Goal: Check status: Check status

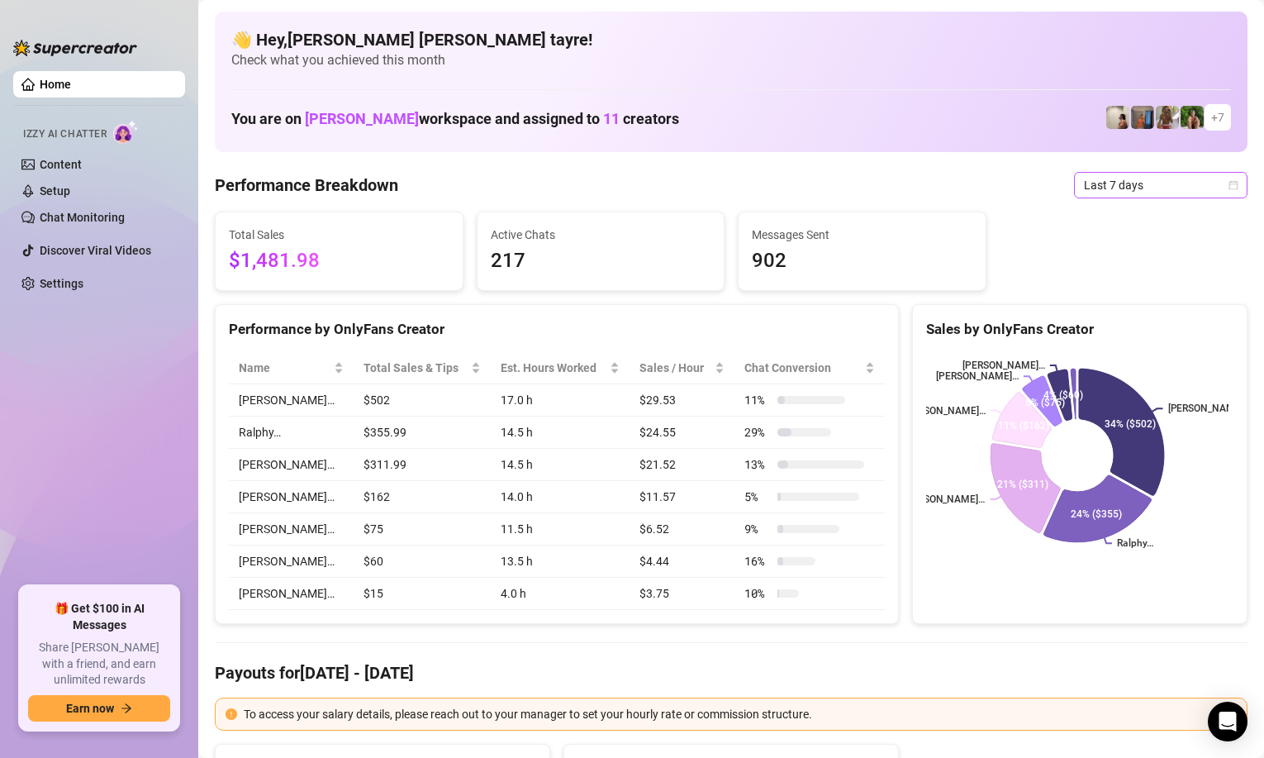
click at [1097, 194] on span "Last 7 days" at bounding box center [1161, 185] width 154 height 25
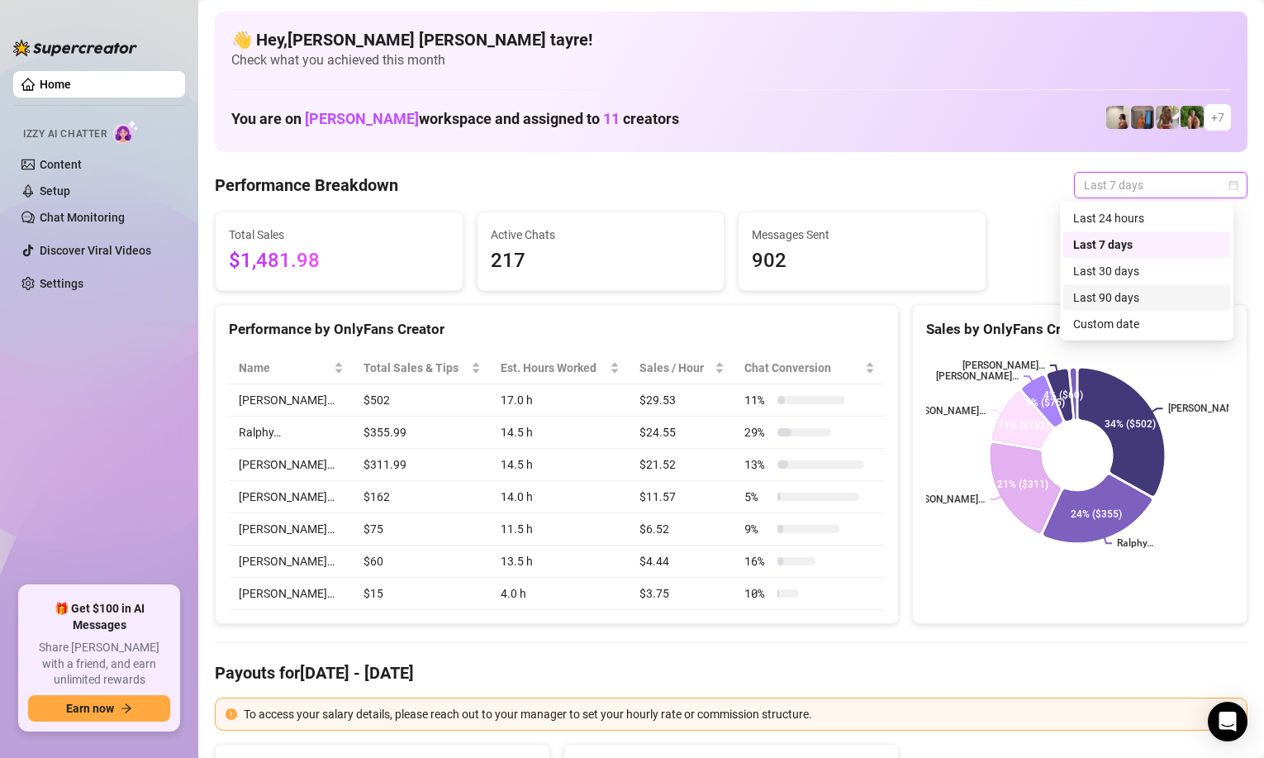
click at [1078, 311] on div "Custom date" at bounding box center [1147, 324] width 167 height 26
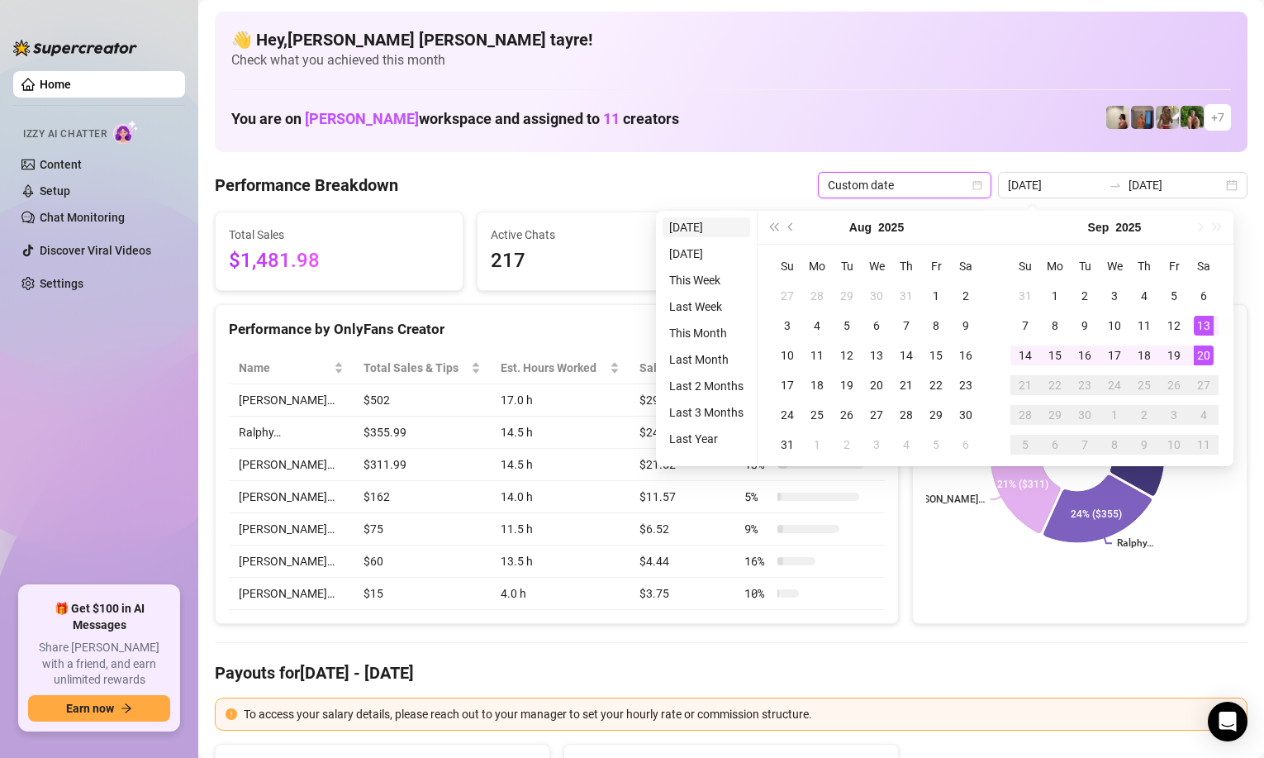
type input "[DATE]"
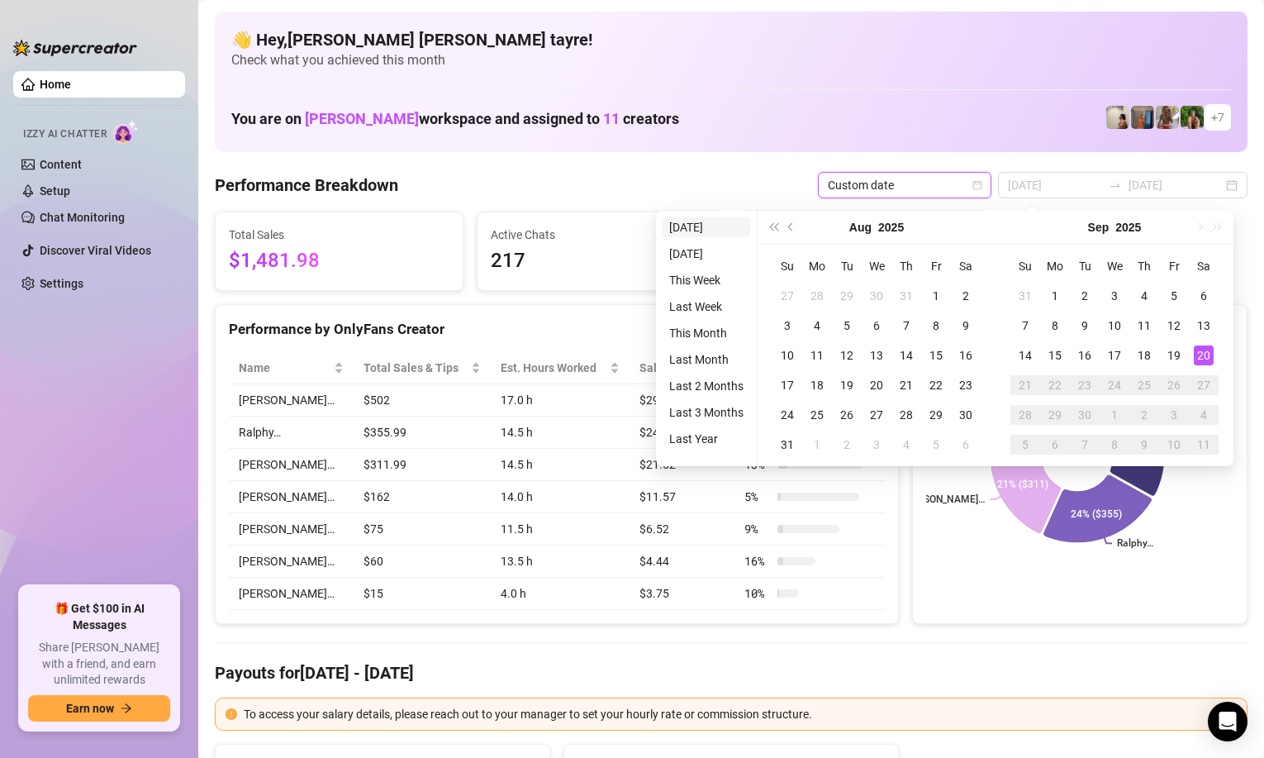
click at [680, 225] on li "[DATE]" at bounding box center [707, 227] width 88 height 20
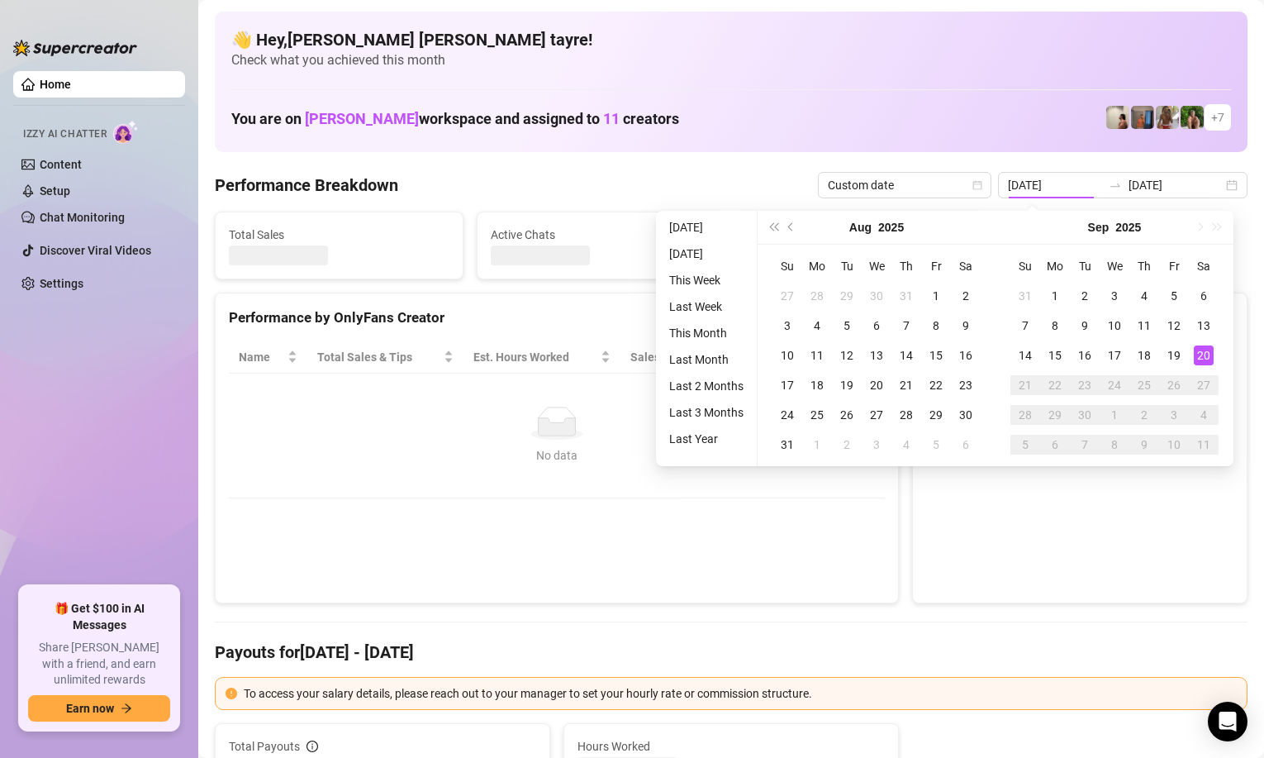
type input "[DATE]"
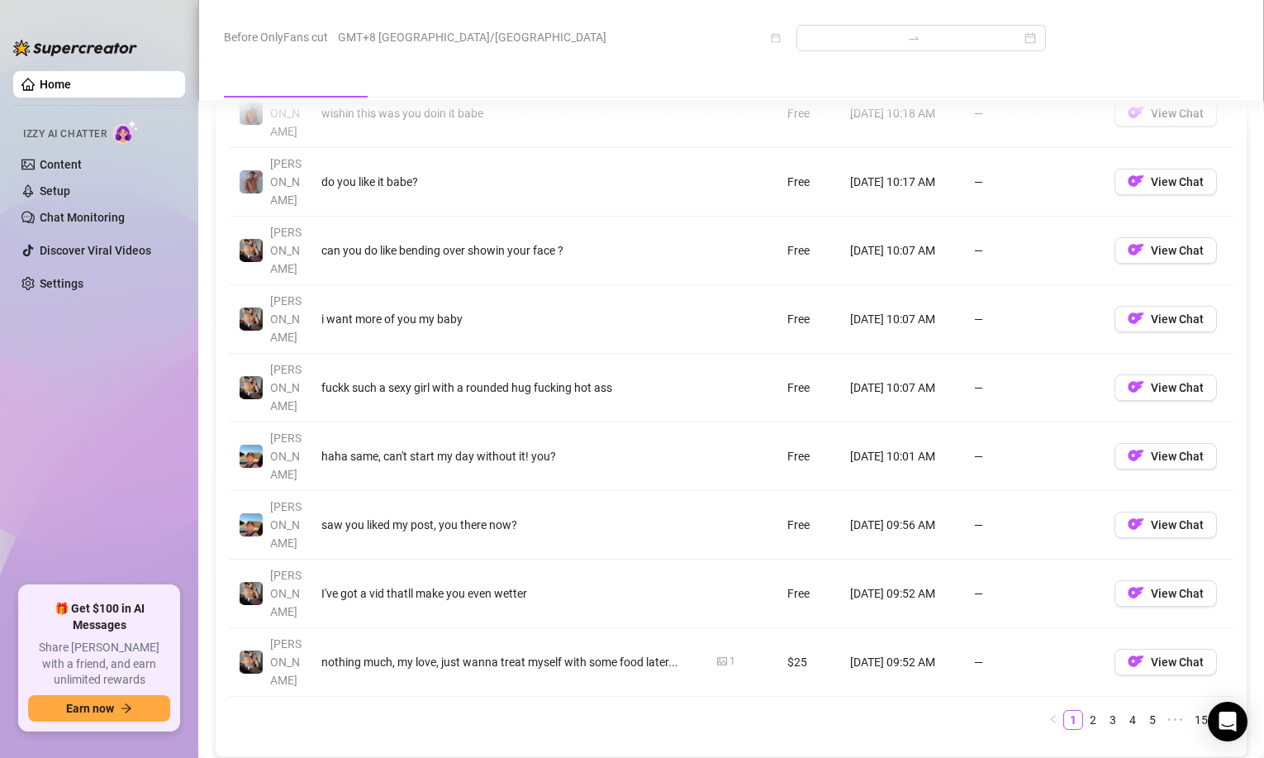
scroll to position [1983, 0]
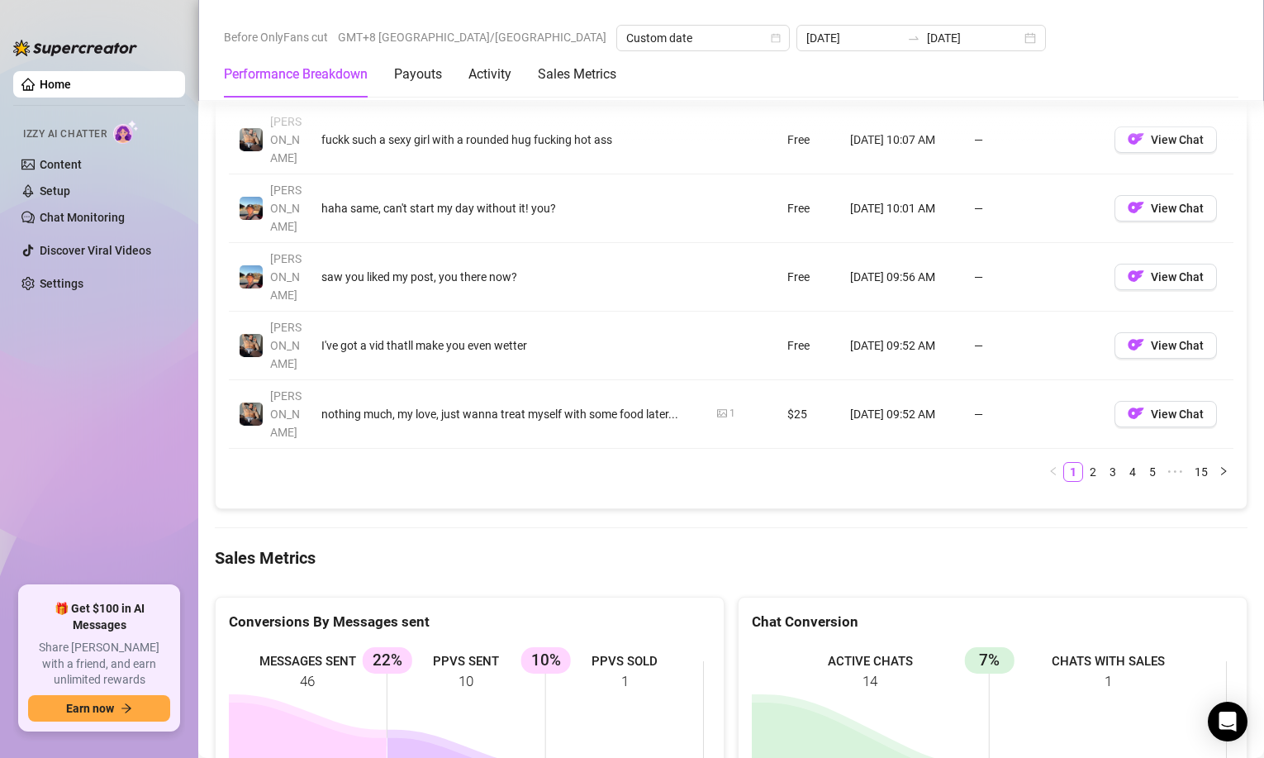
click at [531, 645] on rect at bounding box center [466, 769] width 475 height 248
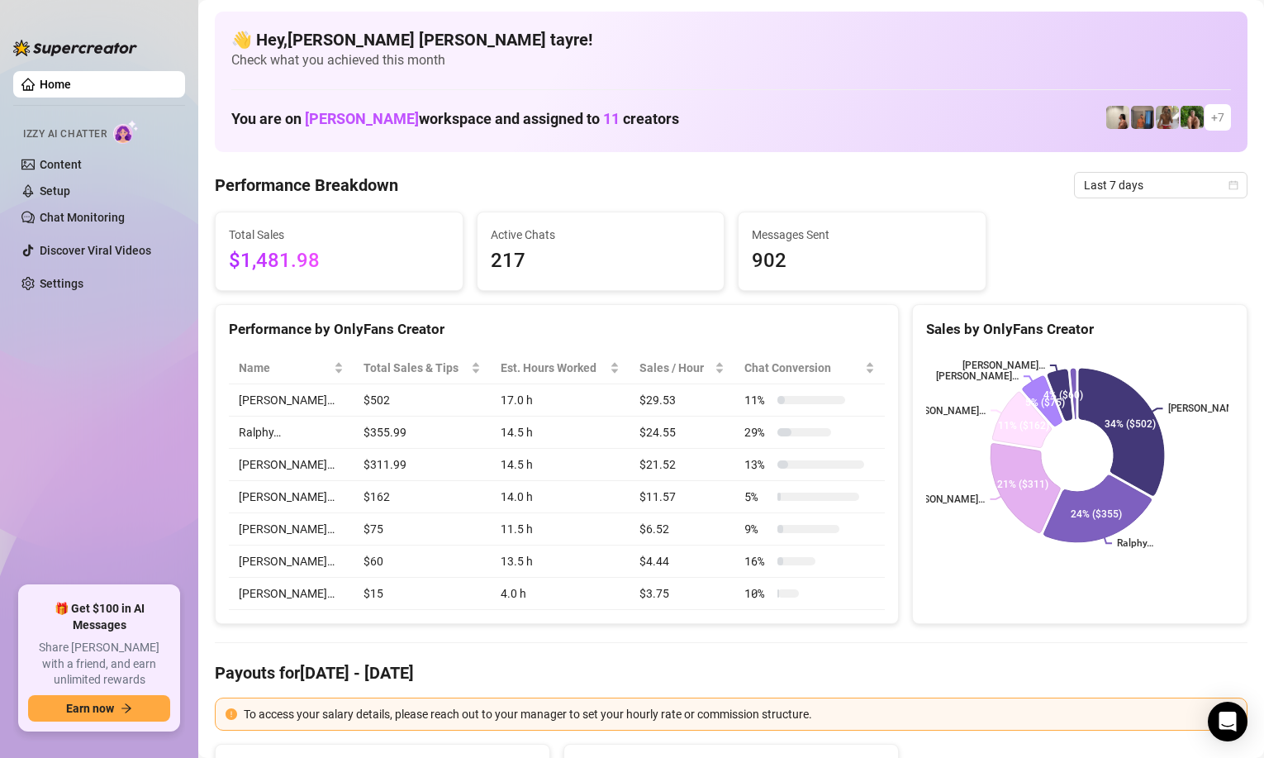
click at [1132, 185] on span "Last 7 days" at bounding box center [1161, 185] width 154 height 25
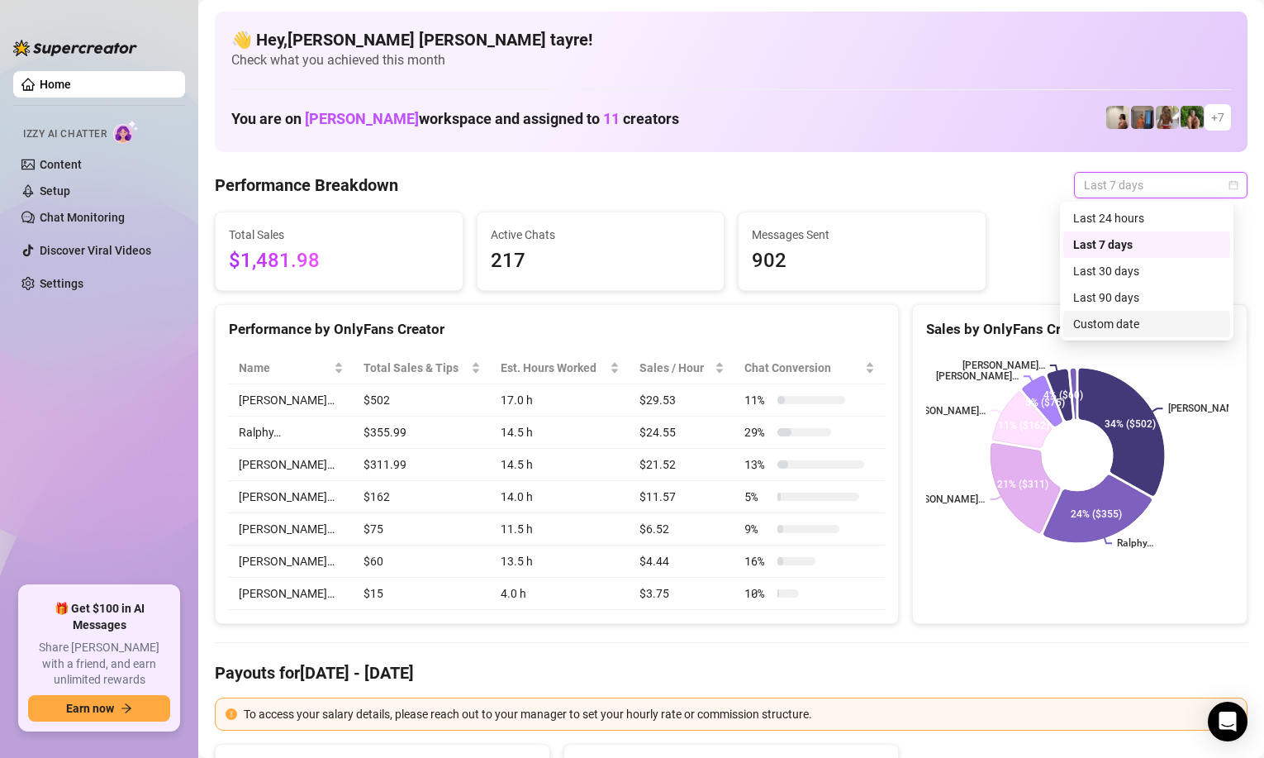
click at [1105, 331] on div "Custom date" at bounding box center [1147, 324] width 147 height 18
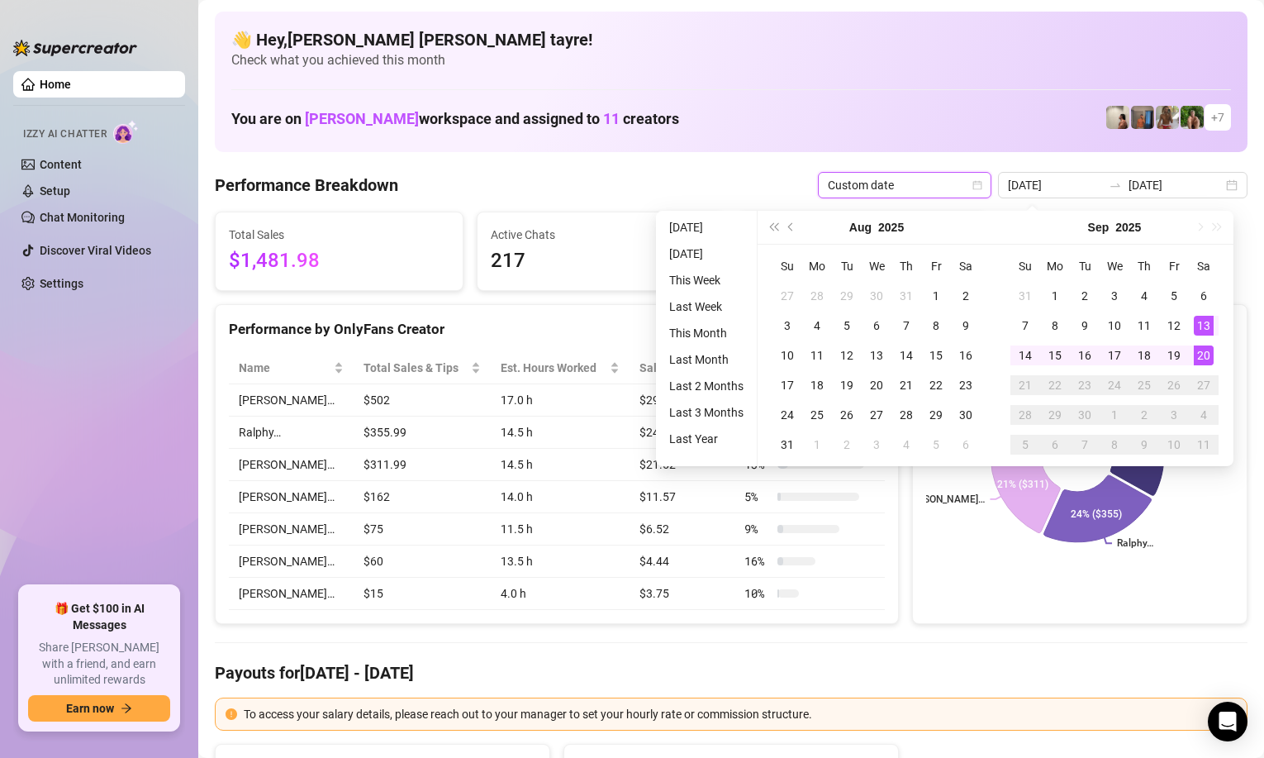
type input "[DATE]"
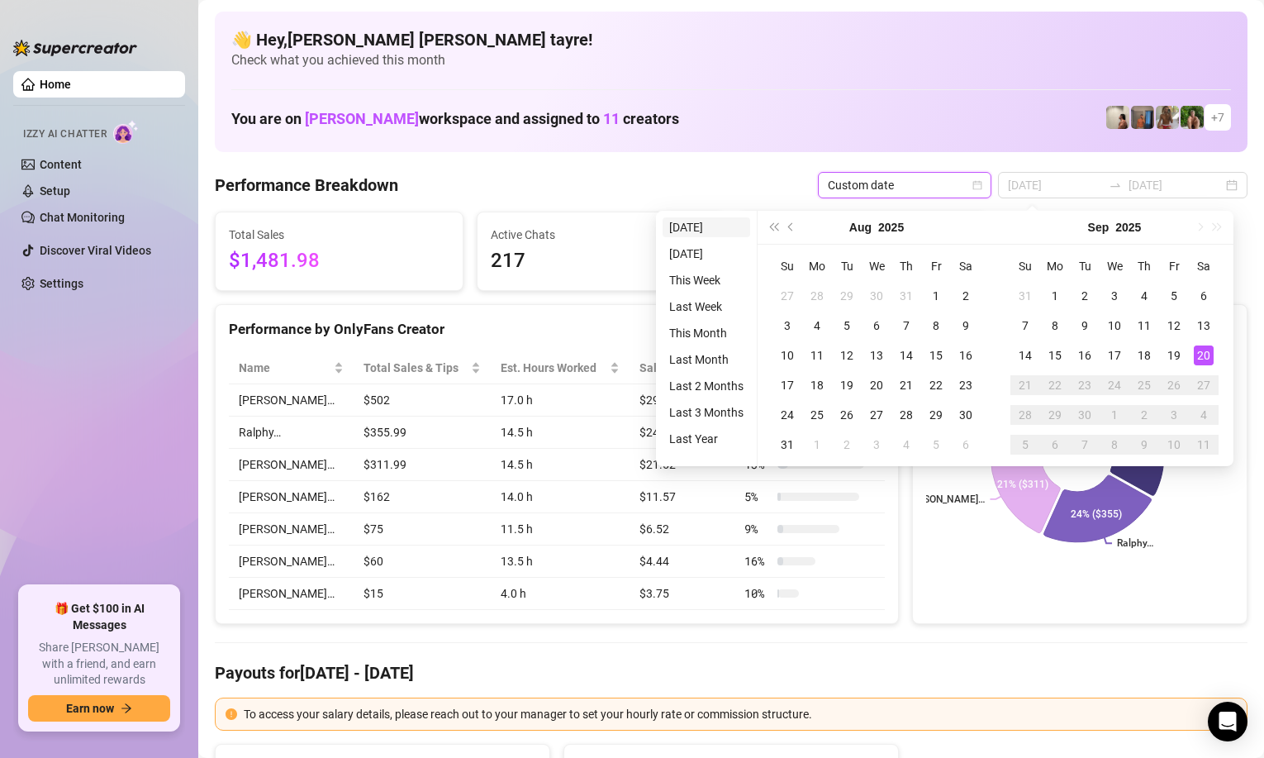
click at [694, 221] on li "[DATE]" at bounding box center [707, 227] width 88 height 20
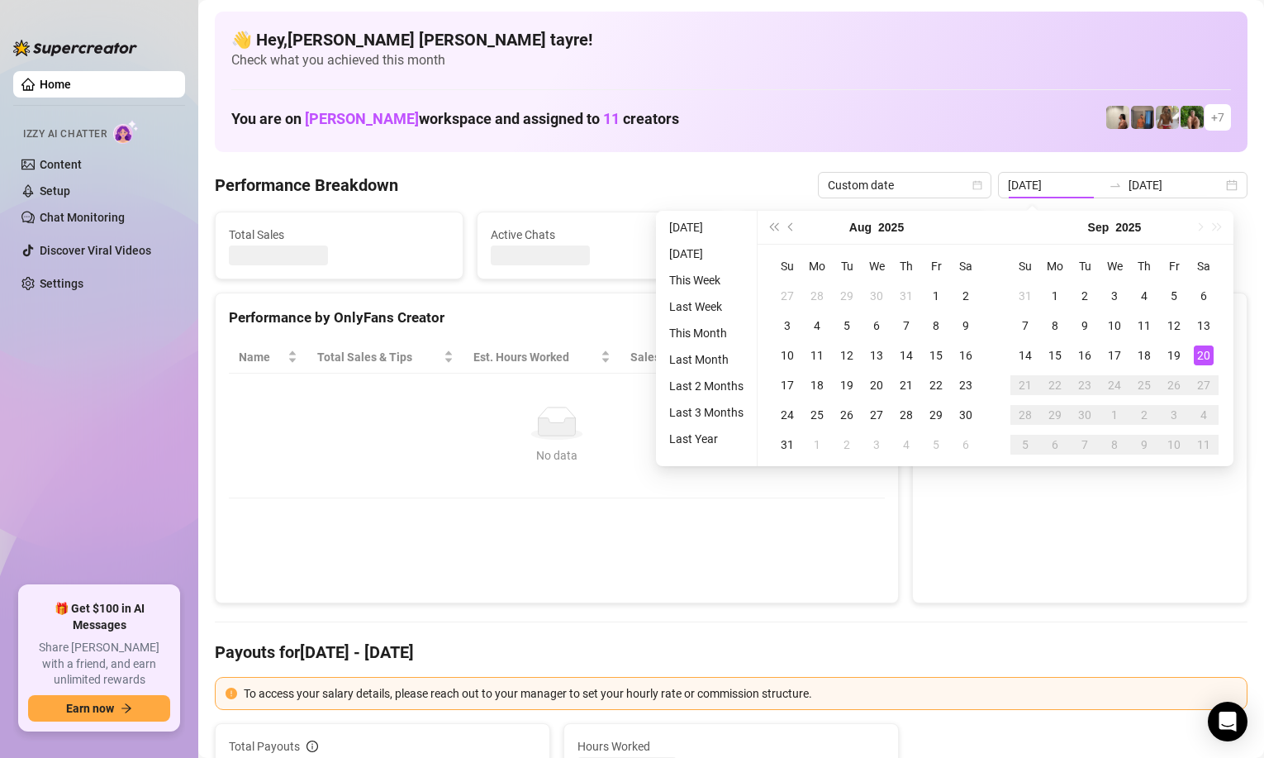
type input "[DATE]"
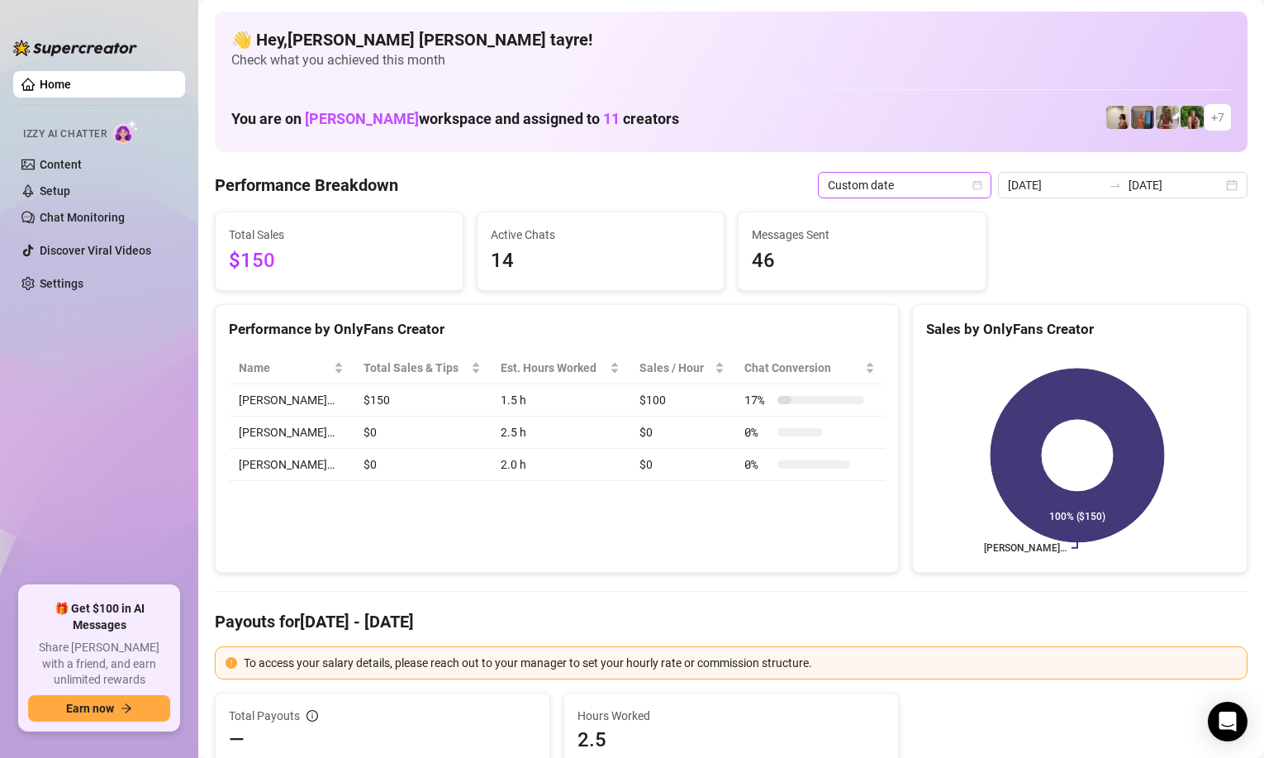
click at [883, 187] on span "Custom date" at bounding box center [905, 185] width 154 height 25
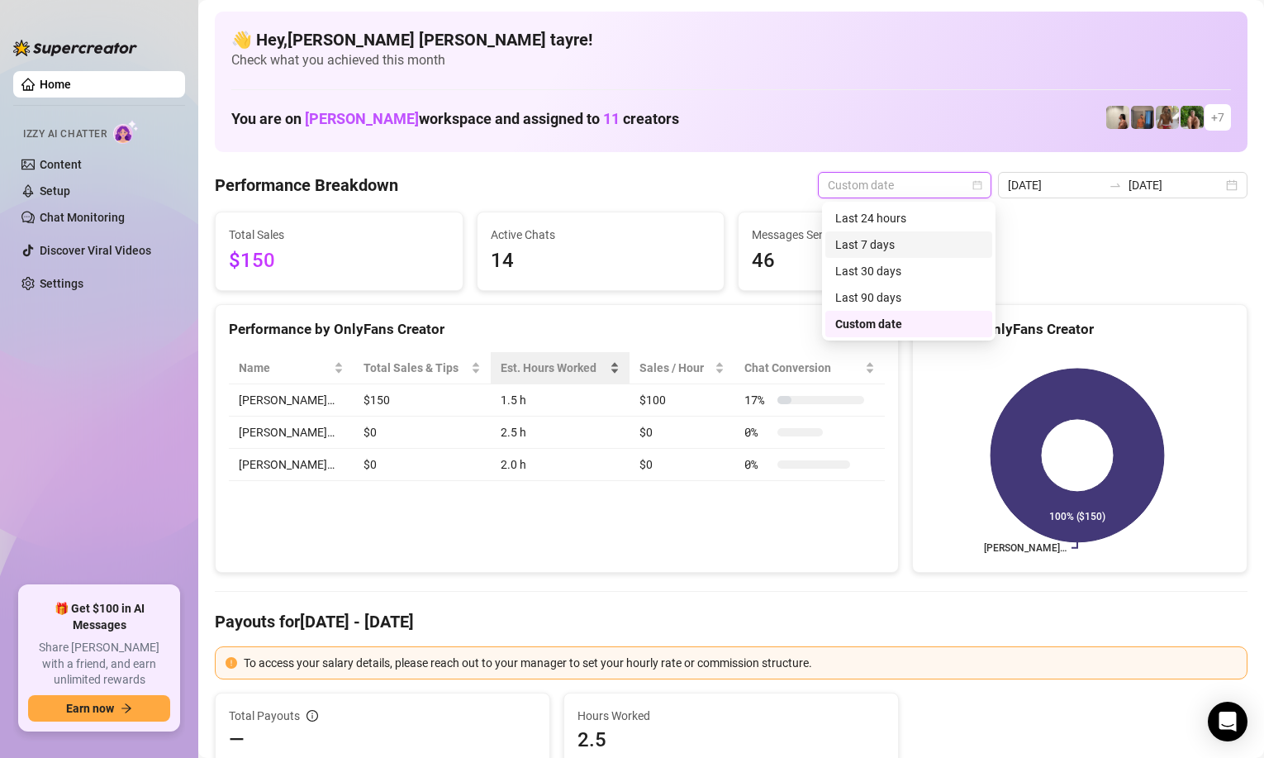
click at [583, 365] on div "Est. Hours Worked" at bounding box center [560, 368] width 119 height 18
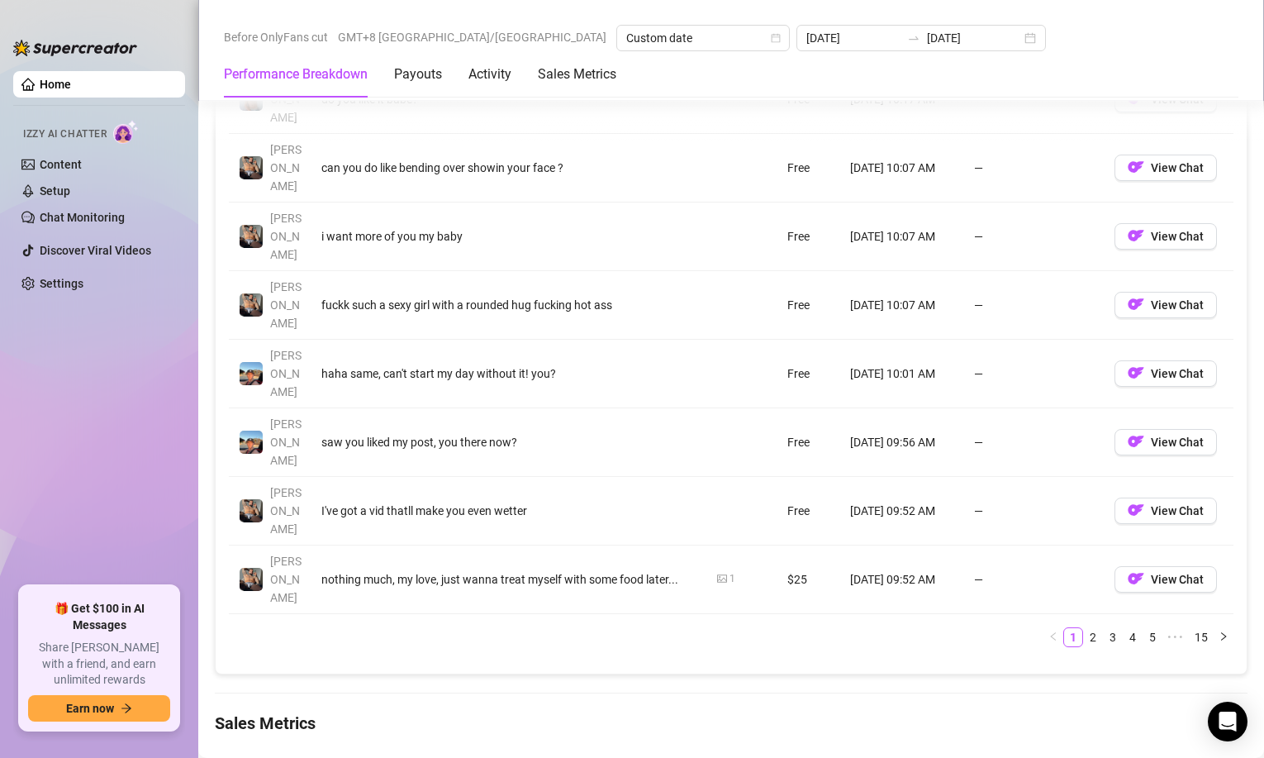
scroll to position [2066, 0]
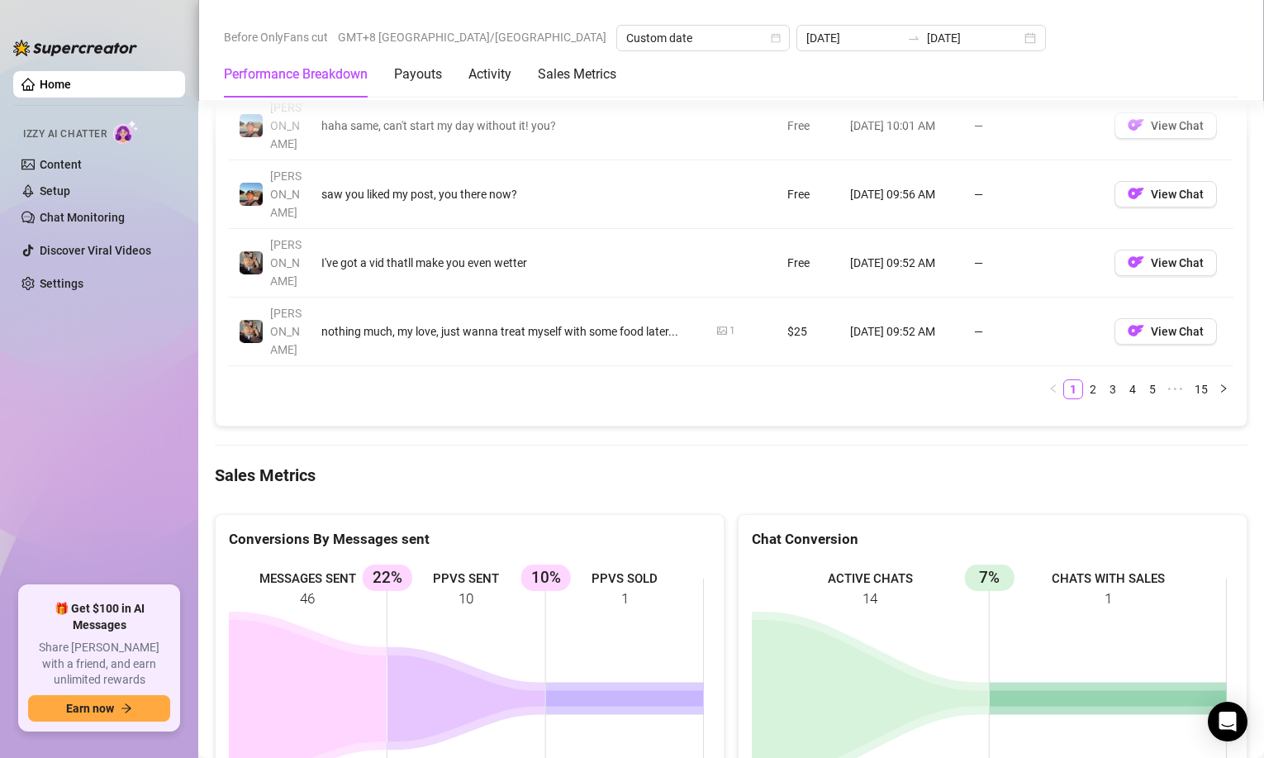
click at [97, 371] on ul "Home Izzy AI Chatter Content Setup Chat Monitoring Discover Viral Videos Settin…" at bounding box center [99, 321] width 172 height 515
click at [213, 514] on div "Conversions By Messages sent MESSAGES SENT 46 PPVS SENT 10 22% PPVS SOLD 1 10%" at bounding box center [469, 669] width 523 height 311
